Goal: Transaction & Acquisition: Book appointment/travel/reservation

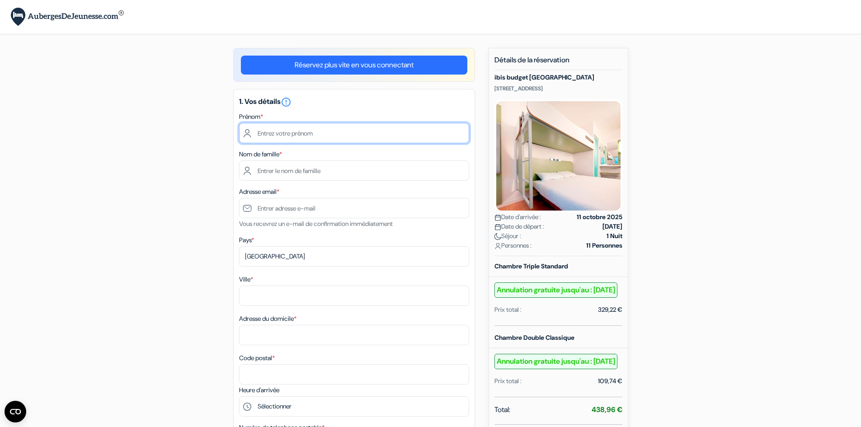
drag, startPoint x: 272, startPoint y: 136, endPoint x: 328, endPoint y: 141, distance: 56.3
click at [272, 136] on input "text" at bounding box center [354, 133] width 230 height 20
type input "Pierre-Hugues"
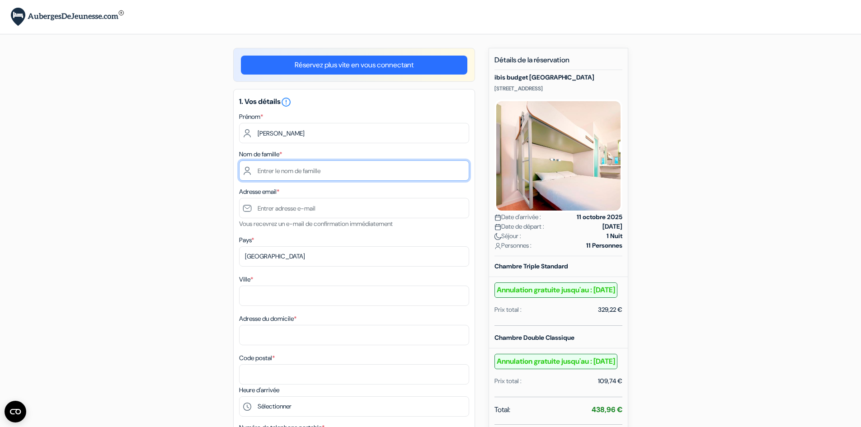
click at [294, 168] on input "text" at bounding box center [354, 170] width 230 height 20
type input "HANSENNE"
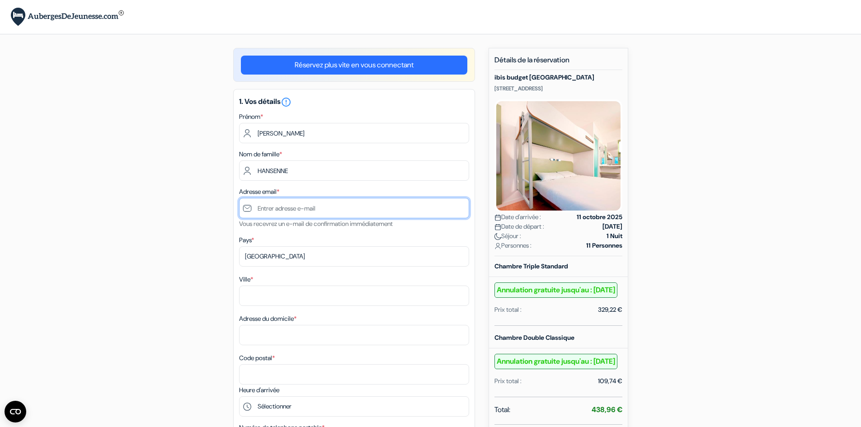
click at [278, 211] on input "text" at bounding box center [354, 208] width 230 height 20
type input "[EMAIL_ADDRESS][DOMAIN_NAME]"
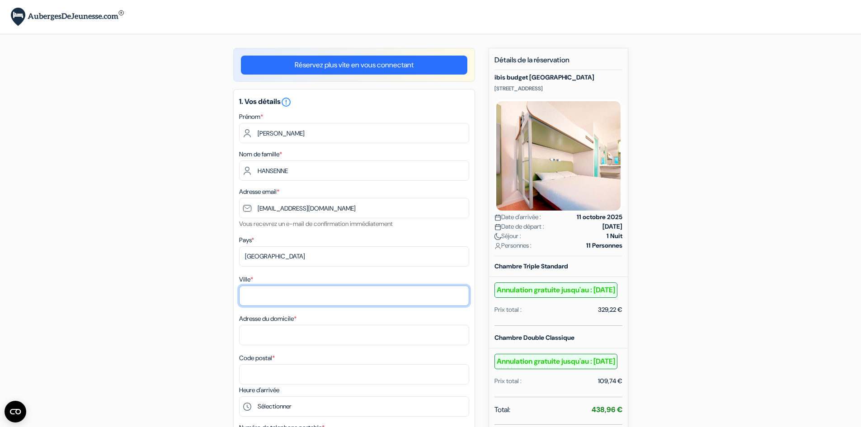
click at [282, 296] on input "Ville *" at bounding box center [354, 296] width 230 height 20
type input "Neupré"
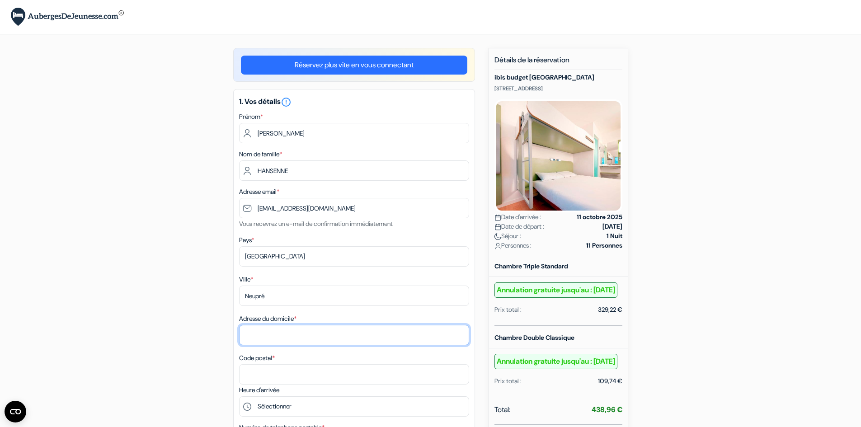
click at [284, 332] on input "Adresse du domicile *" at bounding box center [354, 335] width 230 height 20
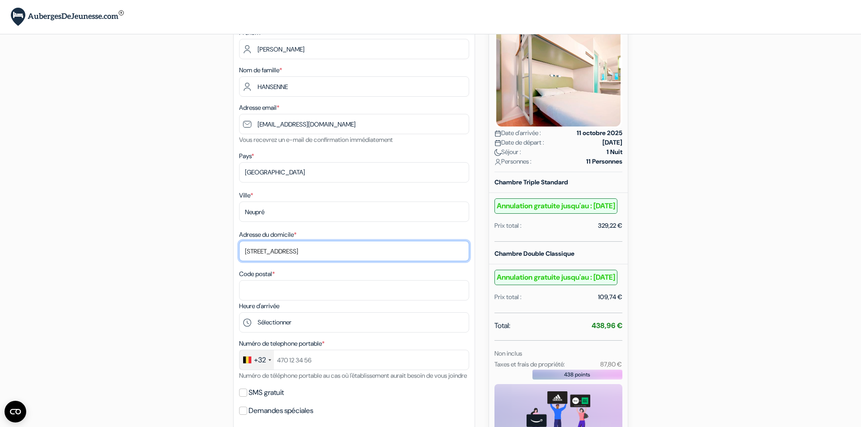
scroll to position [136, 0]
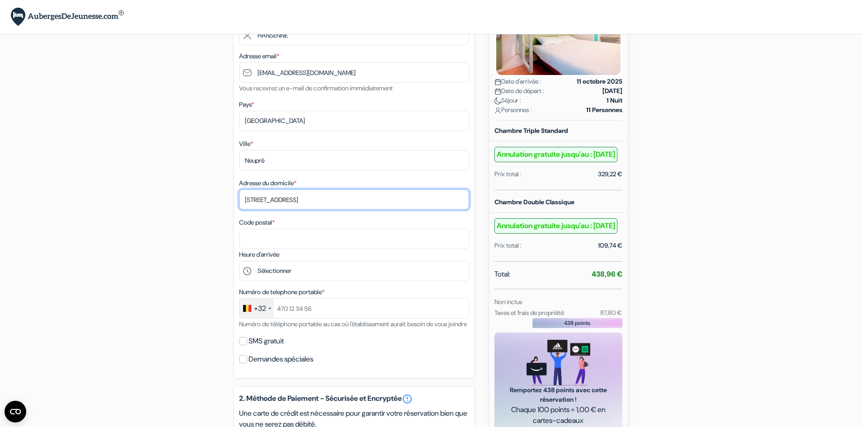
type input "Rue des Peupliers 14"
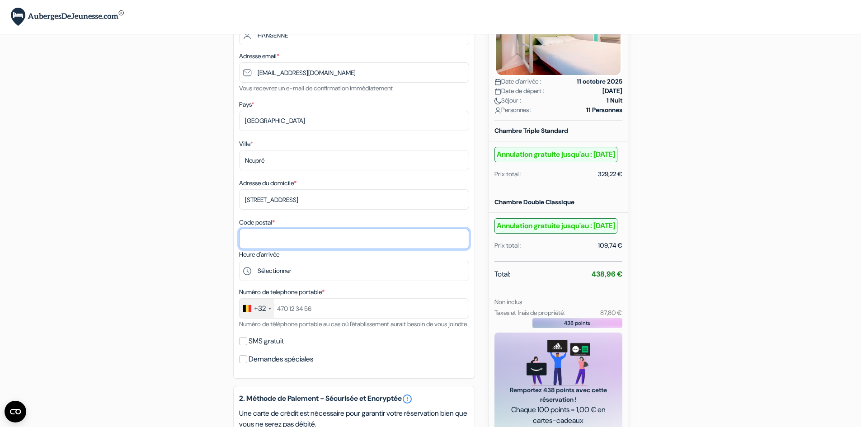
click at [274, 237] on input "Code postal *" at bounding box center [354, 239] width 230 height 20
type input "4121"
click at [217, 261] on div "add_box ibis budget Southampton Centre 3 West Quay Road, Southampton, Angleterr…" at bounding box center [430, 317] width 596 height 810
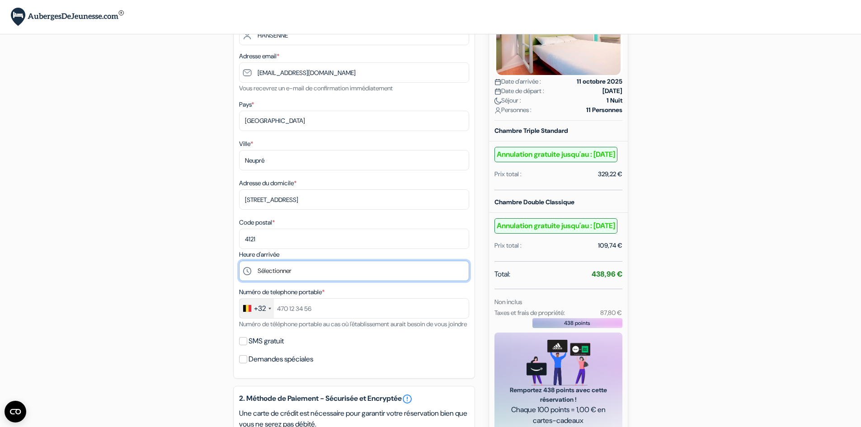
click at [257, 274] on select "Sélectionner 15:00 16:00 17:00 18:00 19:00 20:00 21:00 22:00 23:00" at bounding box center [354, 271] width 230 height 20
select select "18"
click at [239, 261] on select "Sélectionner 15:00 16:00 17:00 18:00 19:00 20:00 21:00 22:00 23:00" at bounding box center [354, 271] width 230 height 20
click at [210, 319] on div "add_box ibis budget Southampton Centre 3 West Quay Road, Southampton, Angleterr…" at bounding box center [430, 317] width 596 height 810
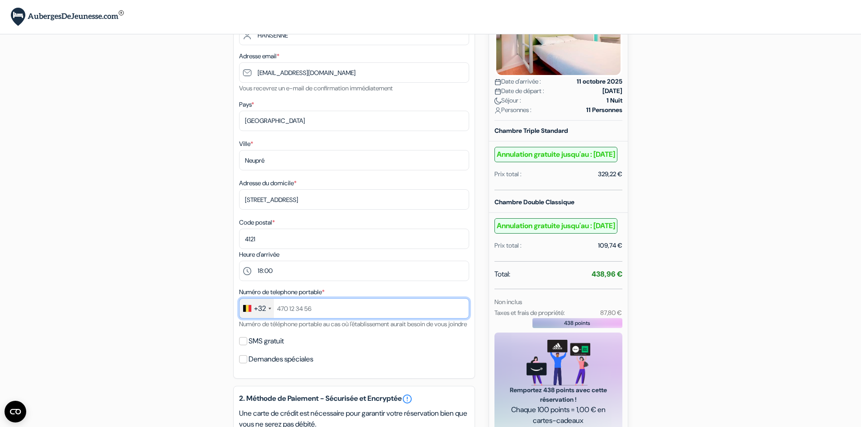
click at [297, 309] on input "text" at bounding box center [354, 308] width 230 height 20
type input "476765279"
click at [167, 334] on div "add_box ibis budget Southampton Centre 3 West Quay Road, Southampton, Angleterr…" at bounding box center [430, 317] width 596 height 810
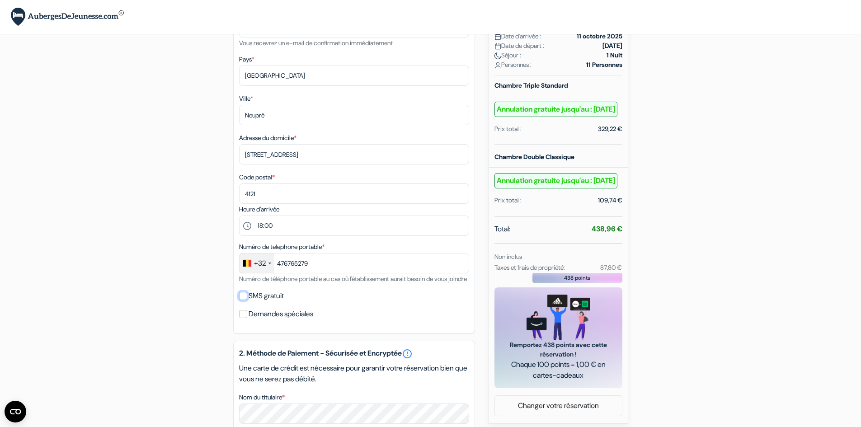
click at [241, 300] on input "SMS gratuit" at bounding box center [243, 296] width 8 height 8
checkbox input "true"
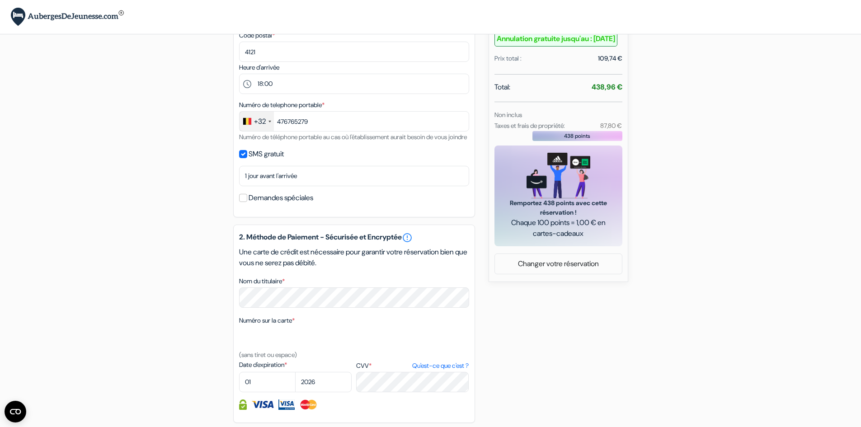
scroll to position [332, 0]
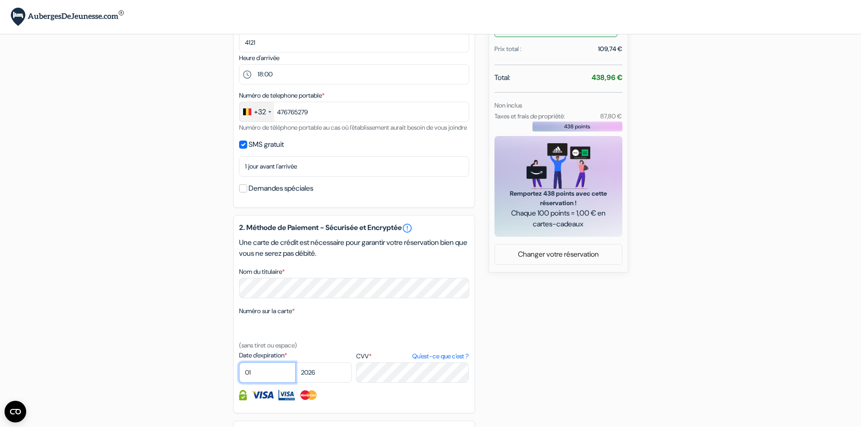
click at [262, 383] on select "01 02 03 04 05 06 07 08 09 10 11 12" at bounding box center [267, 372] width 56 height 20
select select "03"
click at [239, 373] on select "01 02 03 04 05 06 07 08 09 10 11 12" at bounding box center [267, 372] width 56 height 20
click at [331, 377] on select "2025 2026 2027 2028 2029 2030 2031 2032 2033 2034 2035 2036 2037 2038 2039 2040…" at bounding box center [323, 372] width 56 height 20
select select "2029"
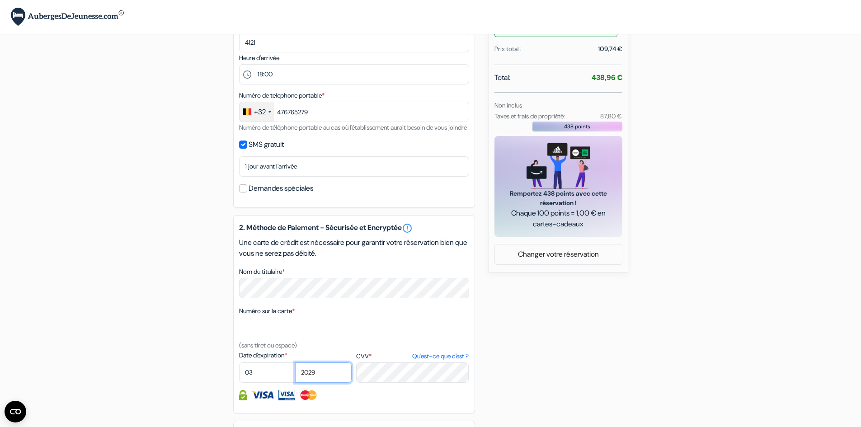
click at [295, 373] on select "2025 2026 2027 2028 2029 2030 2031 2032 2033 2034 2035 2036 2037 2038 2039 2040…" at bounding box center [323, 372] width 56 height 20
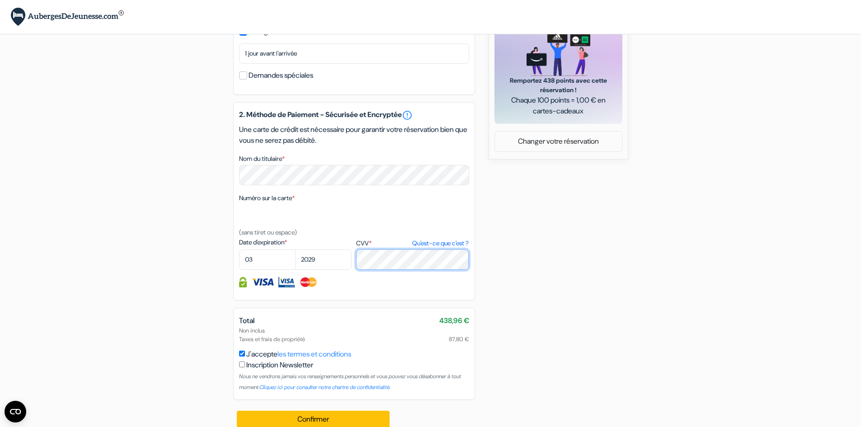
scroll to position [468, 0]
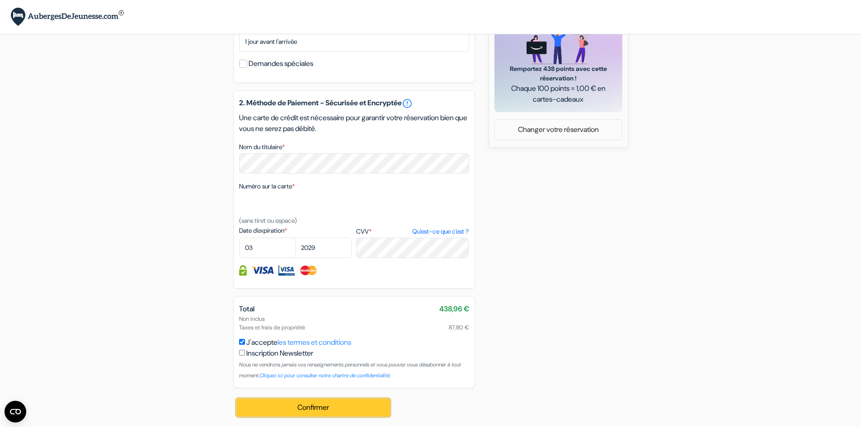
click at [324, 408] on button "Confirmer Loading..." at bounding box center [313, 407] width 153 height 17
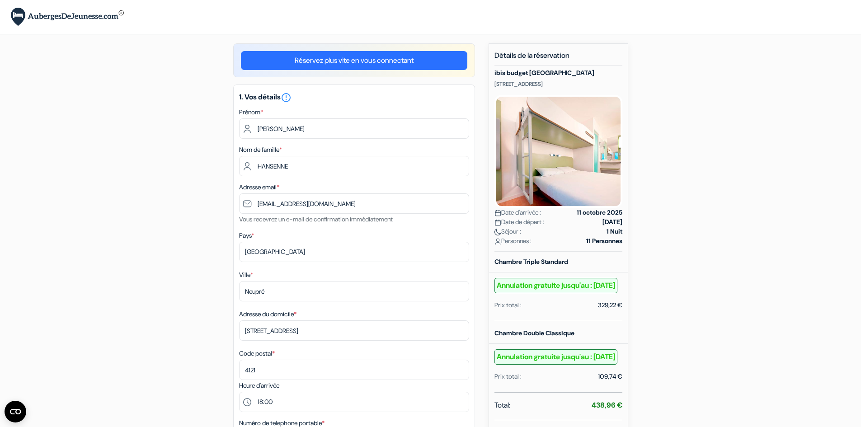
scroll to position [0, 0]
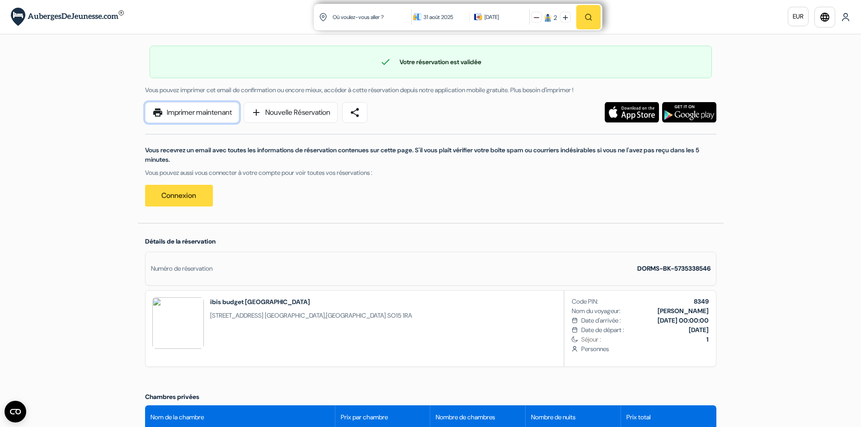
click at [213, 113] on link "print Imprimer maintenant" at bounding box center [192, 112] width 94 height 21
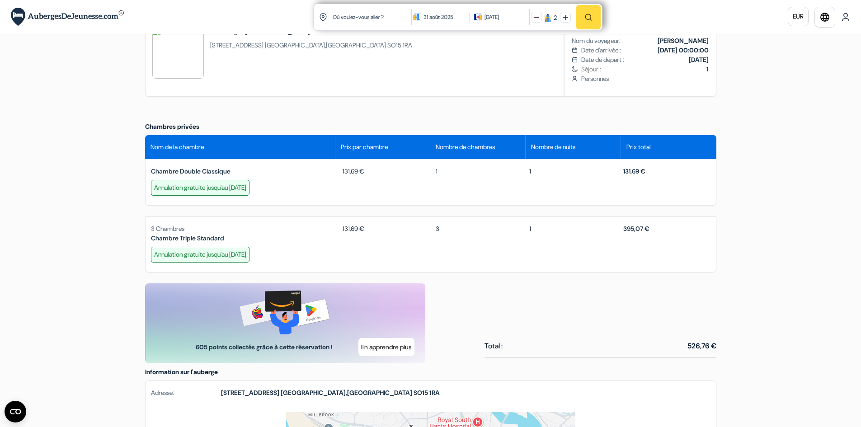
scroll to position [271, 0]
